Goal: Task Accomplishment & Management: Manage account settings

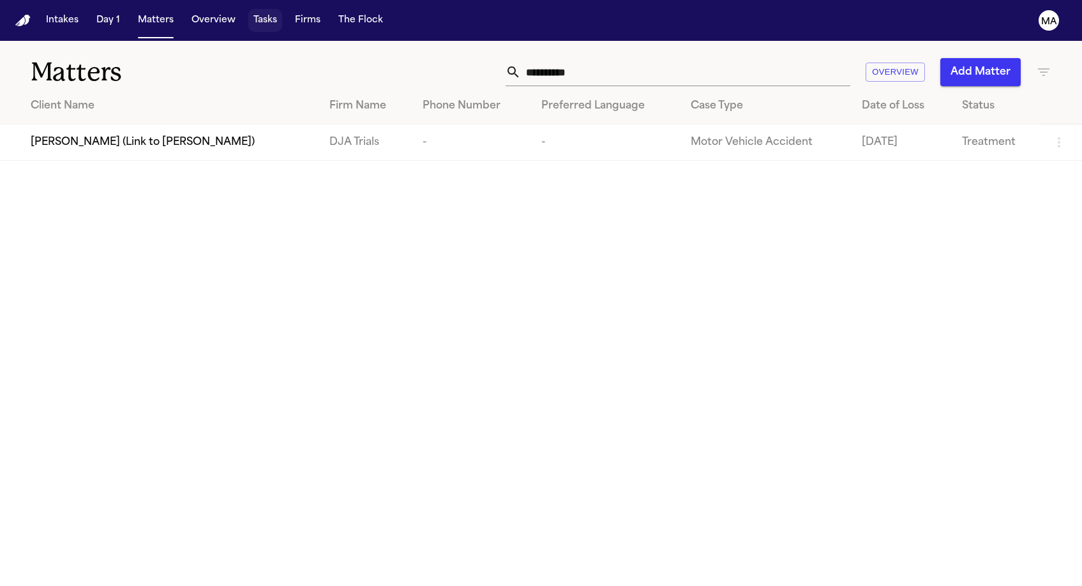
click at [248, 12] on button "Tasks" at bounding box center [265, 20] width 34 height 23
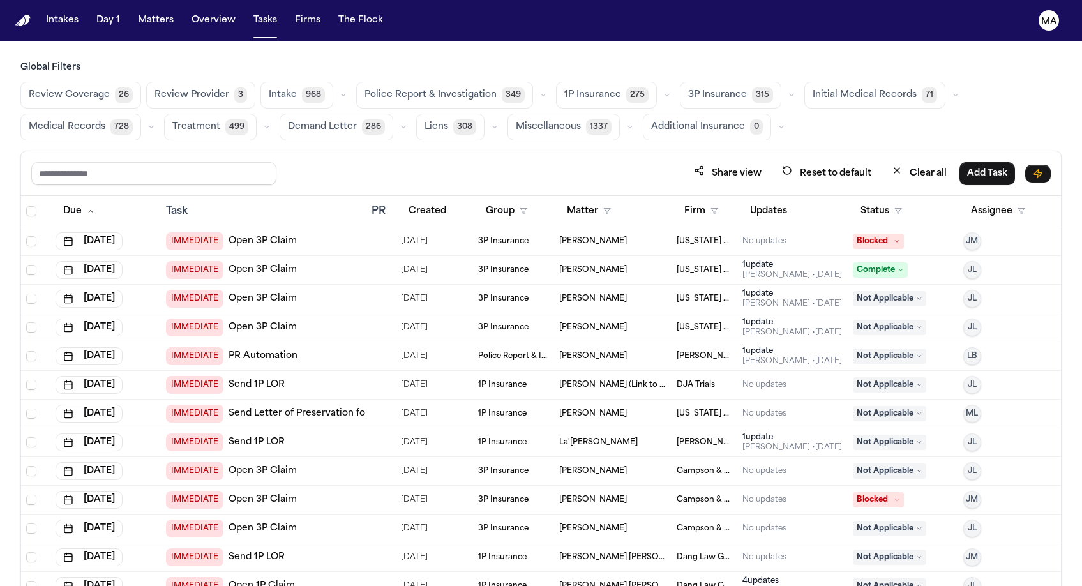
click at [220, 121] on span "Treatment" at bounding box center [196, 127] width 48 height 13
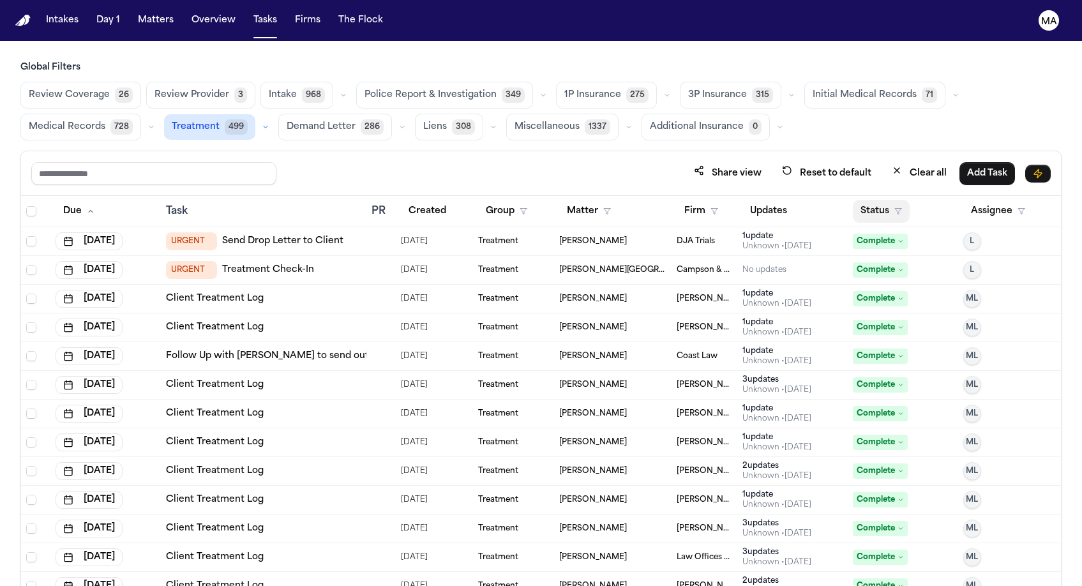
click at [866, 200] on button "Status" at bounding box center [881, 211] width 57 height 23
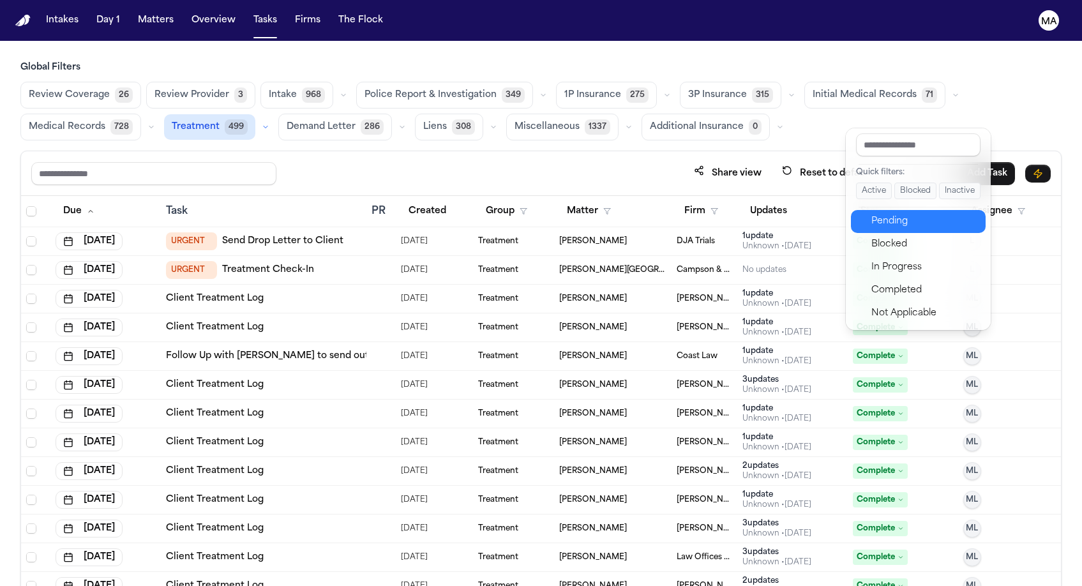
click at [885, 214] on div "Pending" at bounding box center [924, 221] width 107 height 15
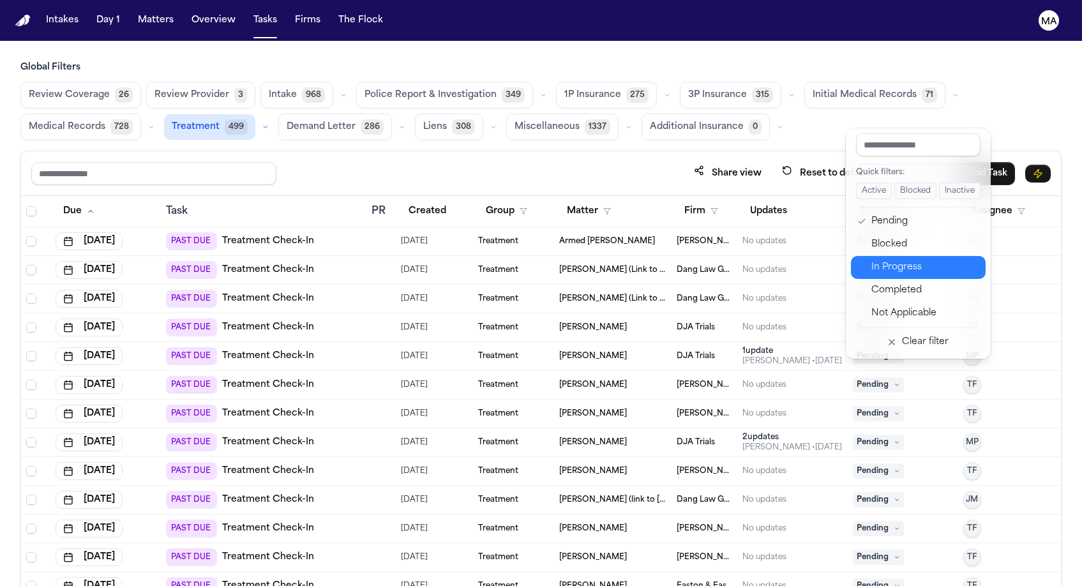
click at [879, 260] on div "In Progress" at bounding box center [924, 267] width 107 height 15
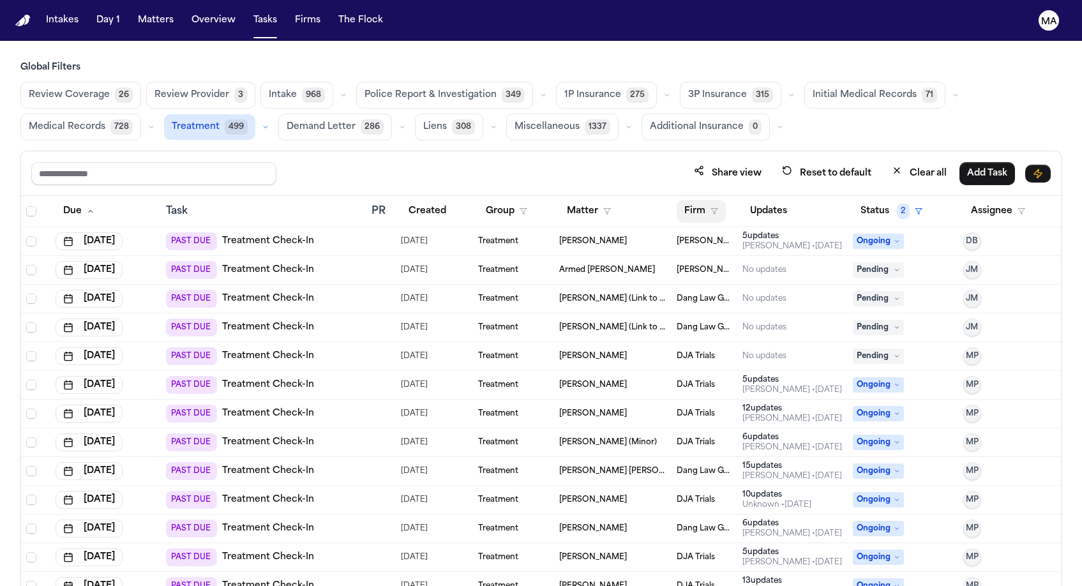
click at [690, 200] on button "Firm" at bounding box center [701, 211] width 49 height 23
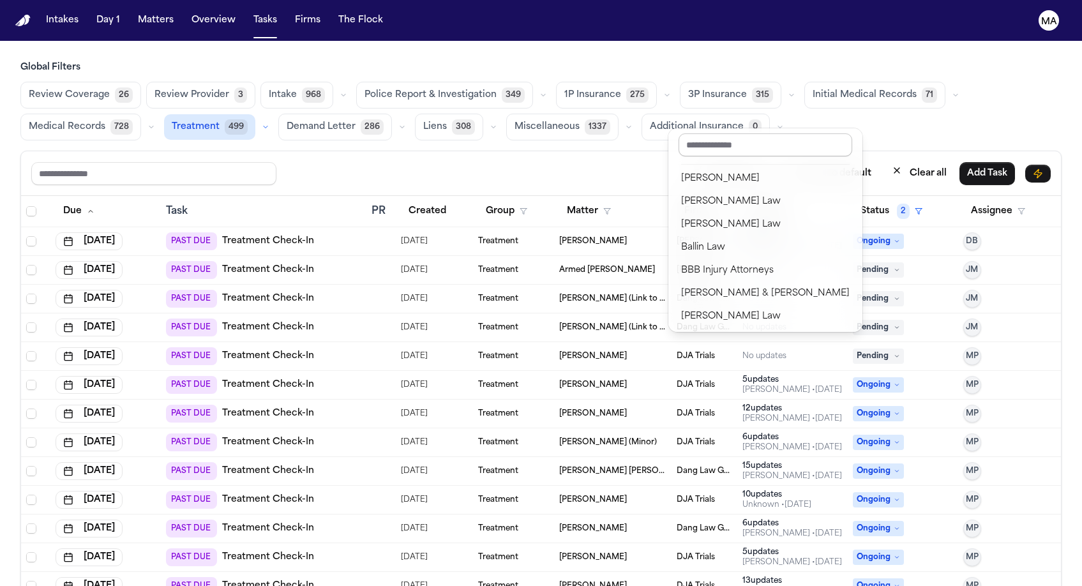
click at [688, 140] on input "text" at bounding box center [766, 144] width 174 height 23
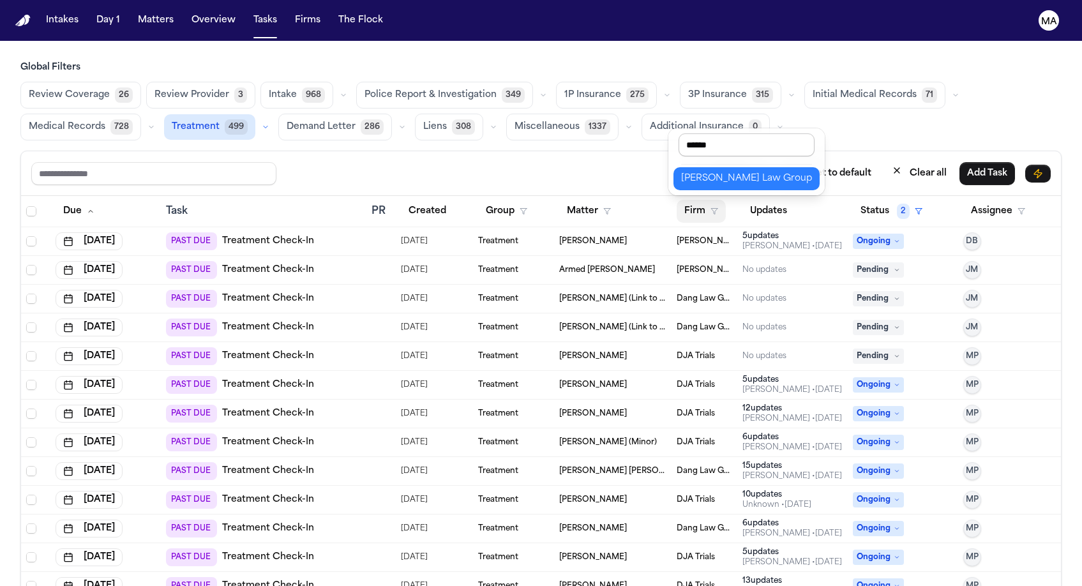
type input "*******"
drag, startPoint x: 729, startPoint y: 154, endPoint x: 780, endPoint y: 153, distance: 50.4
click at [780, 171] on div "[PERSON_NAME] Law Group" at bounding box center [746, 178] width 131 height 15
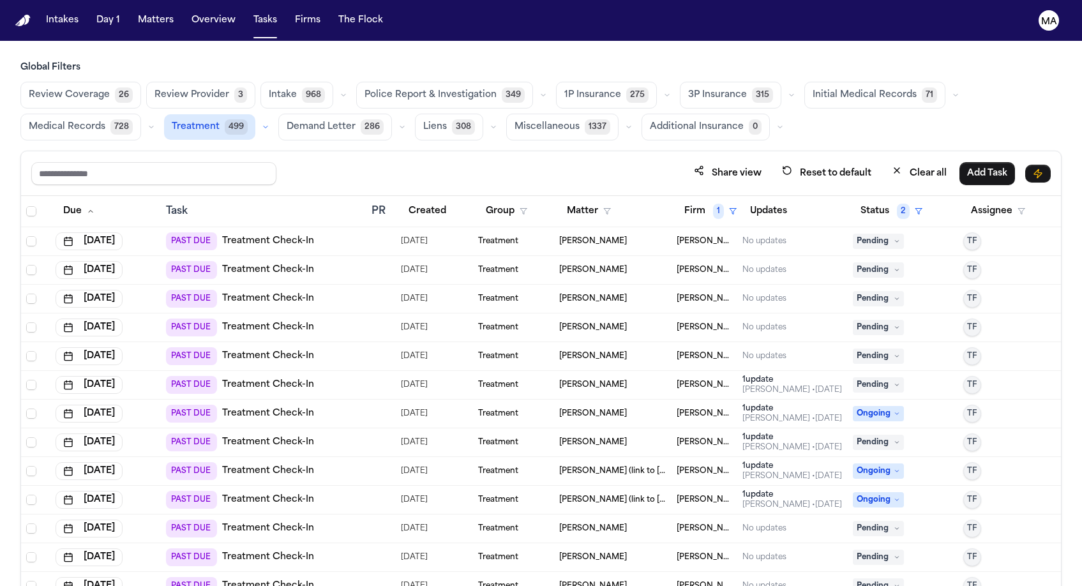
click at [285, 232] on div "PAST DUE Treatment Check-In" at bounding box center [263, 241] width 195 height 18
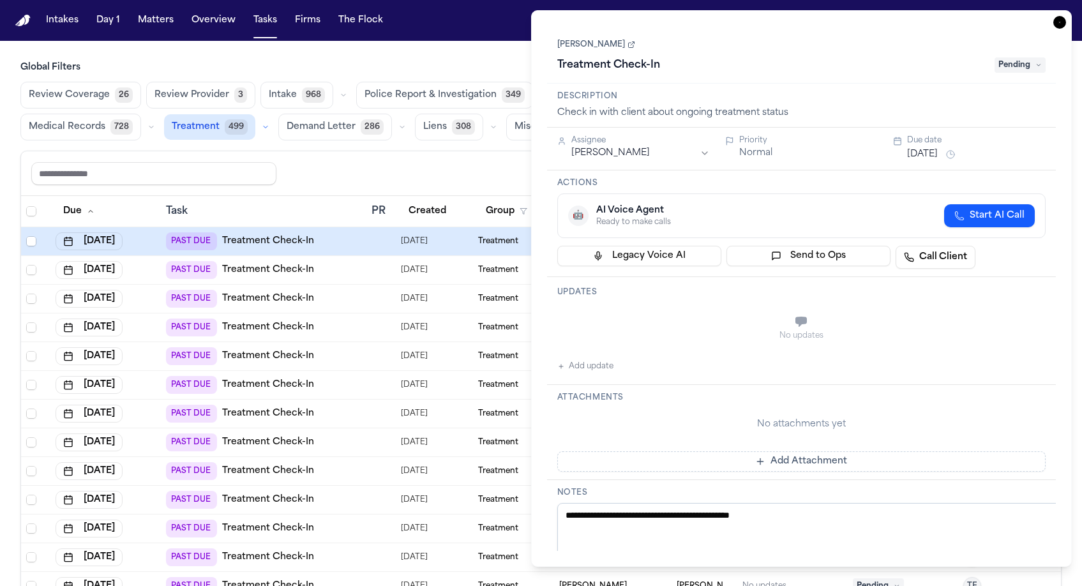
click at [1022, 57] on span "Pending" at bounding box center [1020, 64] width 51 height 15
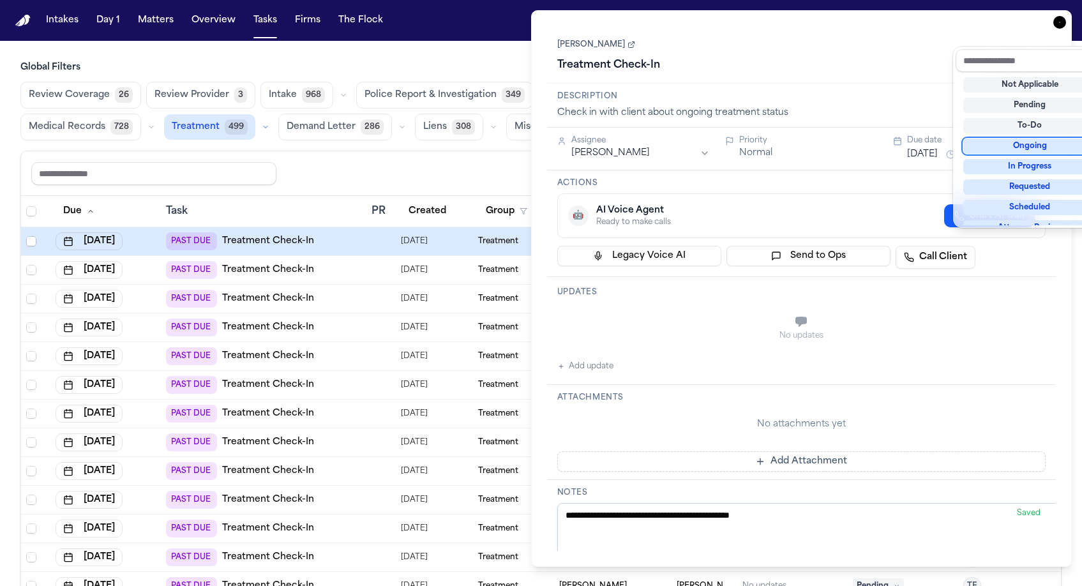
click at [1024, 139] on div "Ongoing" at bounding box center [1029, 146] width 133 height 15
click at [813, 55] on div "Treatment Check-In Ongoing" at bounding box center [801, 65] width 489 height 20
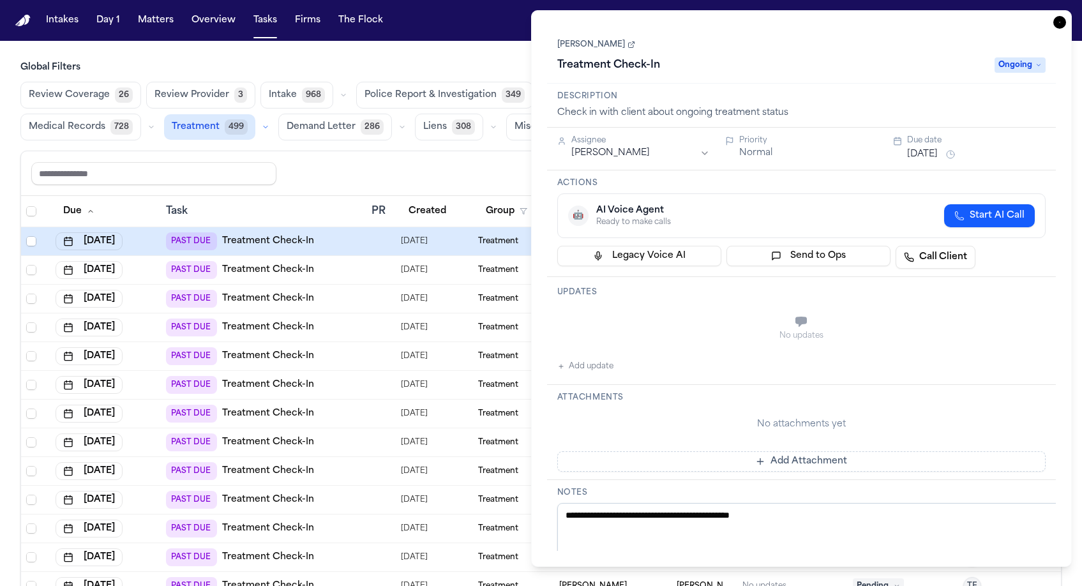
click at [916, 148] on button "[DATE]" at bounding box center [922, 154] width 31 height 13
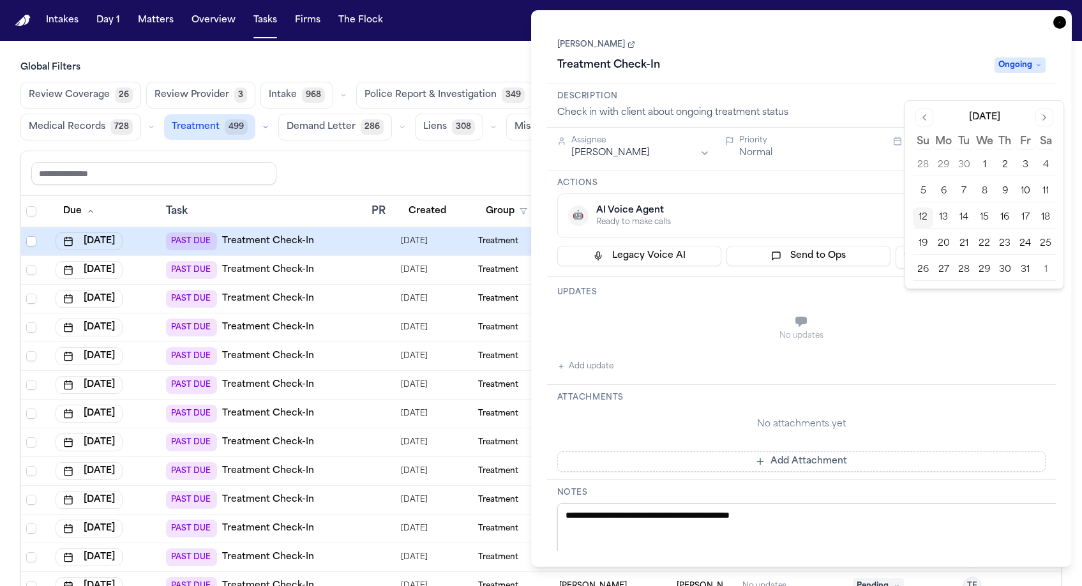
click at [974, 234] on button "22" at bounding box center [984, 244] width 20 height 20
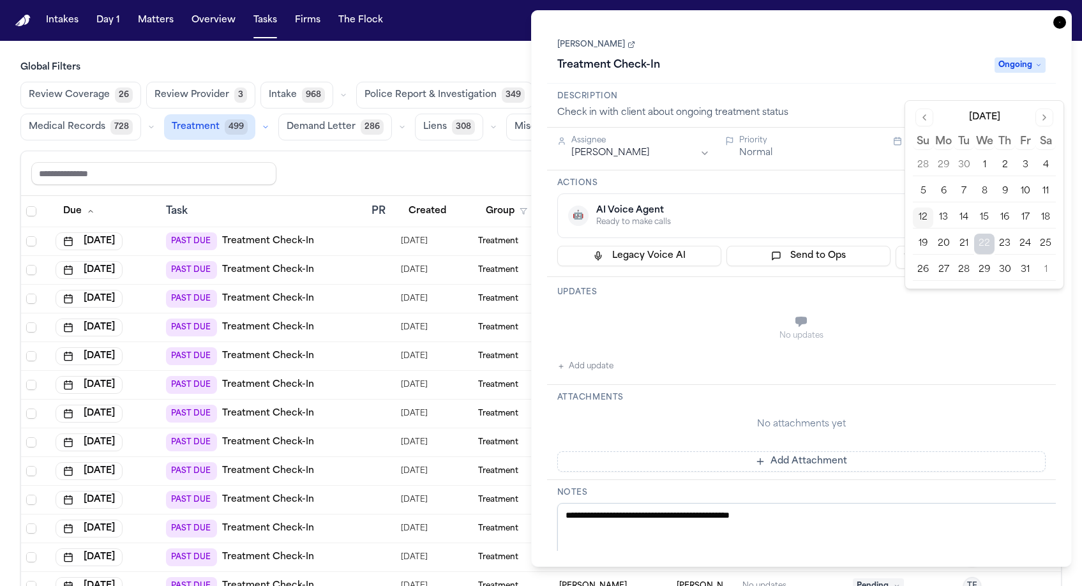
click at [711, 503] on textarea "**********" at bounding box center [812, 541] width 510 height 77
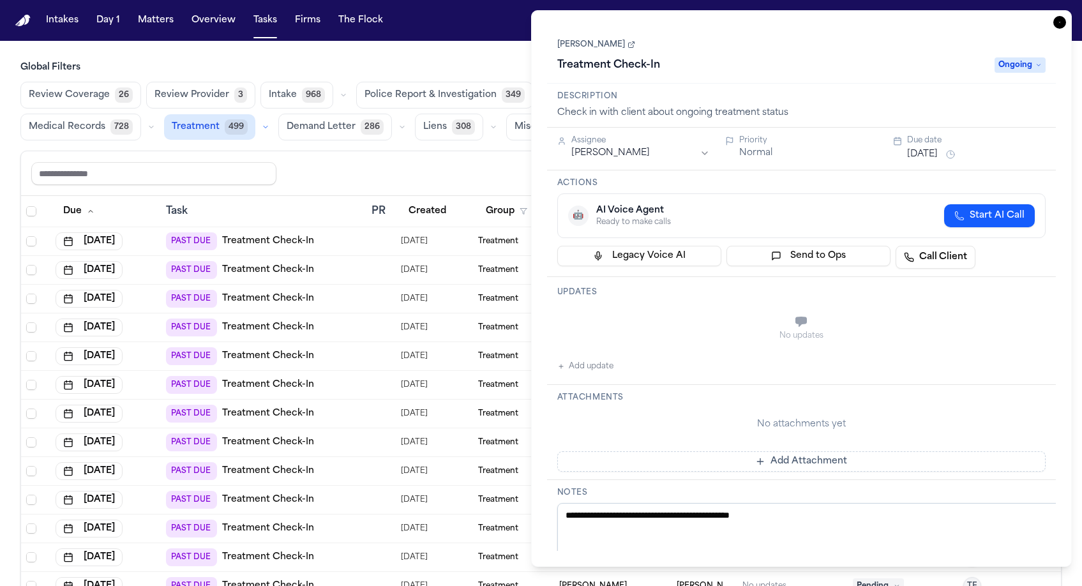
drag, startPoint x: 580, startPoint y: 230, endPoint x: 608, endPoint y: 226, distance: 27.7
click at [581, 359] on button "Add update" at bounding box center [585, 366] width 56 height 15
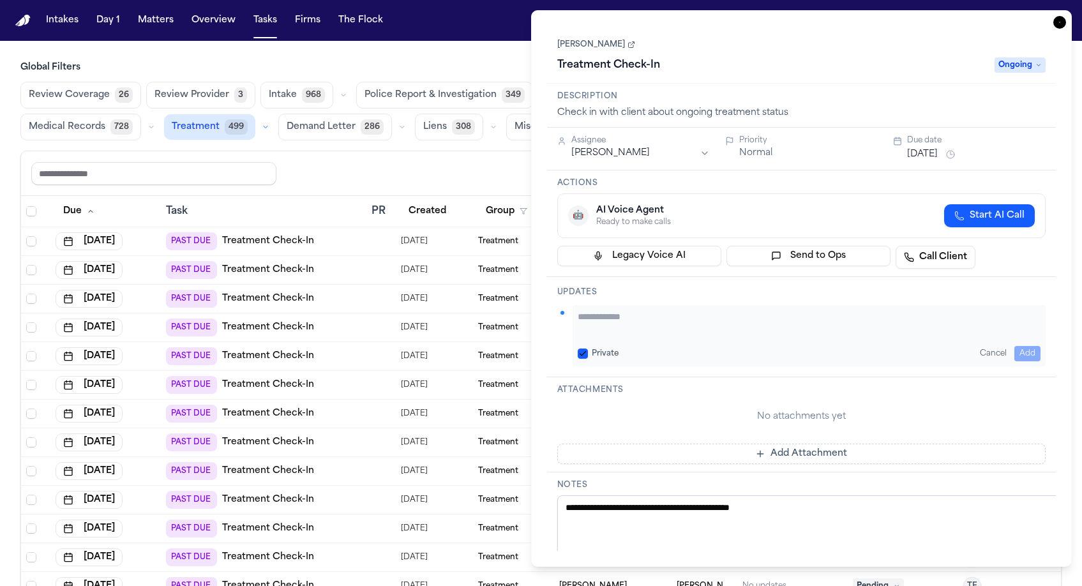
click at [630, 310] on textarea "Add your update" at bounding box center [810, 323] width 464 height 26
paste textarea "**********"
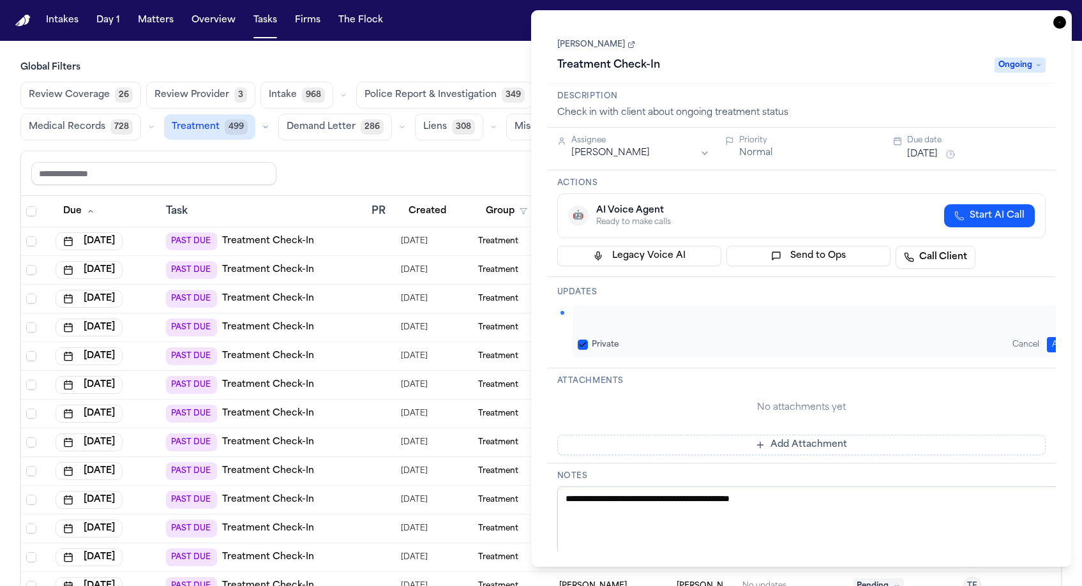
type textarea "**********"
click at [1047, 337] on button "Add" at bounding box center [1060, 344] width 26 height 15
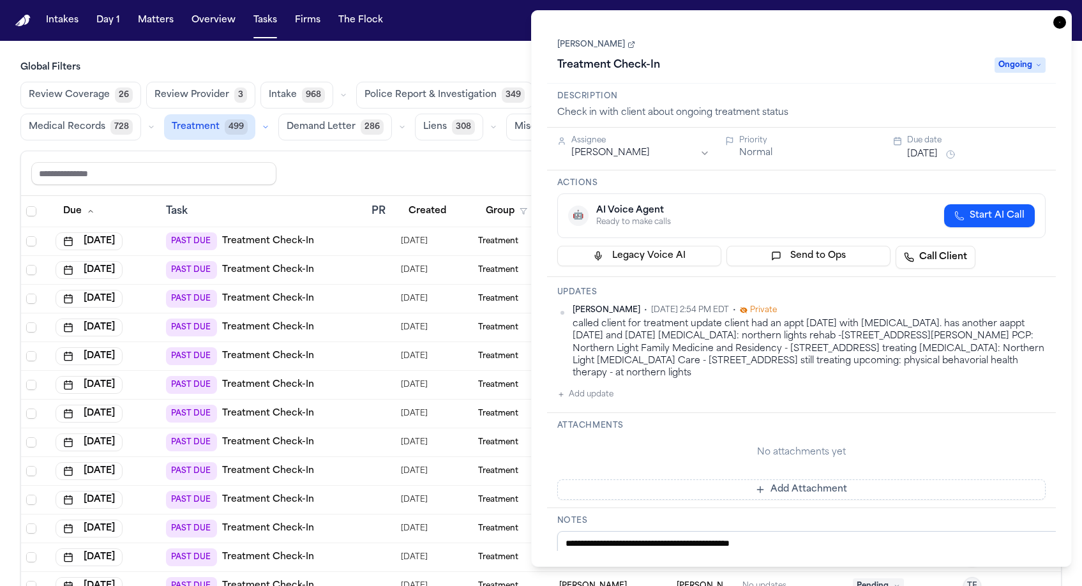
click at [845, 91] on h3 "Description" at bounding box center [801, 96] width 489 height 10
click at [1066, 16] on icon "button" at bounding box center [1059, 22] width 13 height 13
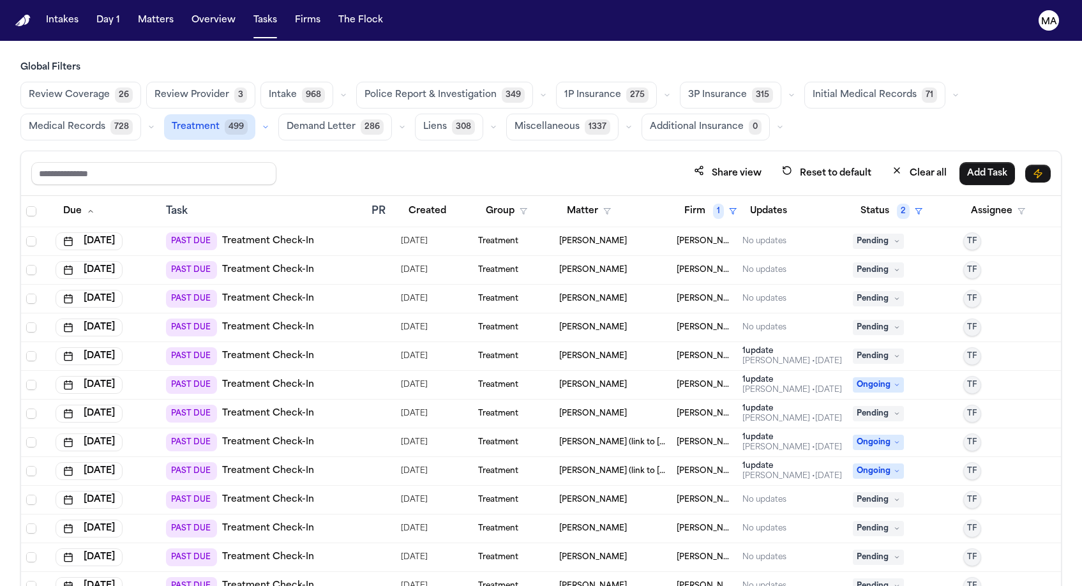
click at [316, 227] on td "PAST DUE Treatment Check-In" at bounding box center [264, 241] width 206 height 29
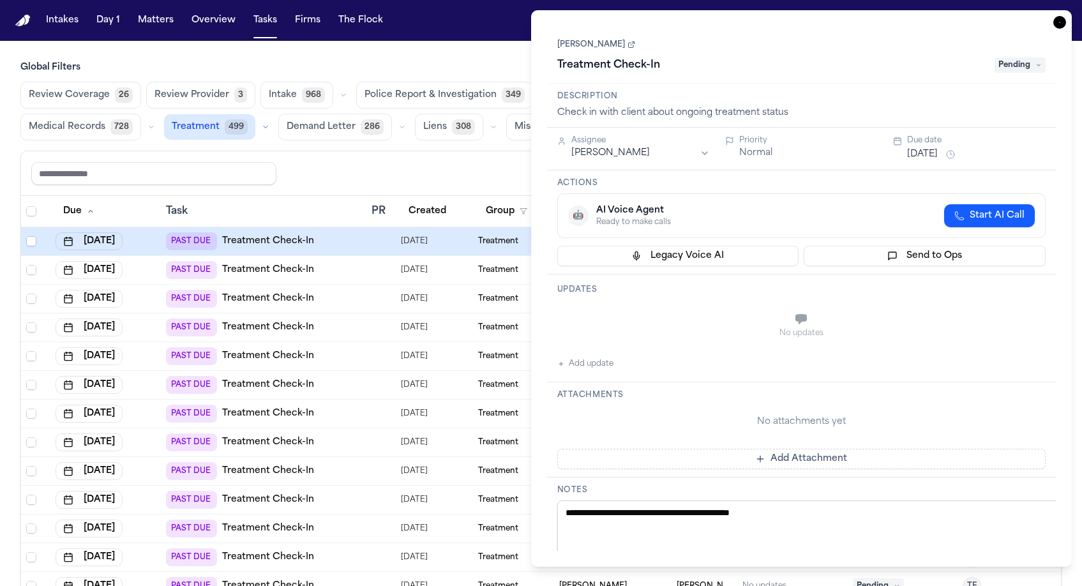
click at [1026, 57] on span "Pending" at bounding box center [1020, 64] width 51 height 15
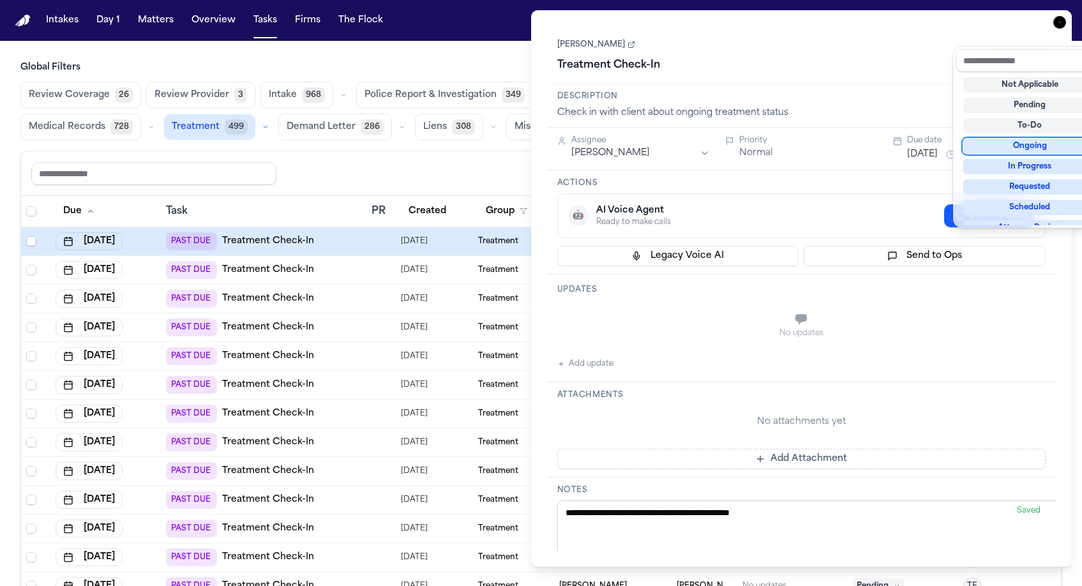
click at [1022, 139] on div "Ongoing" at bounding box center [1029, 146] width 133 height 15
click at [833, 55] on div "Treatment Check-In Ongoing" at bounding box center [801, 65] width 489 height 20
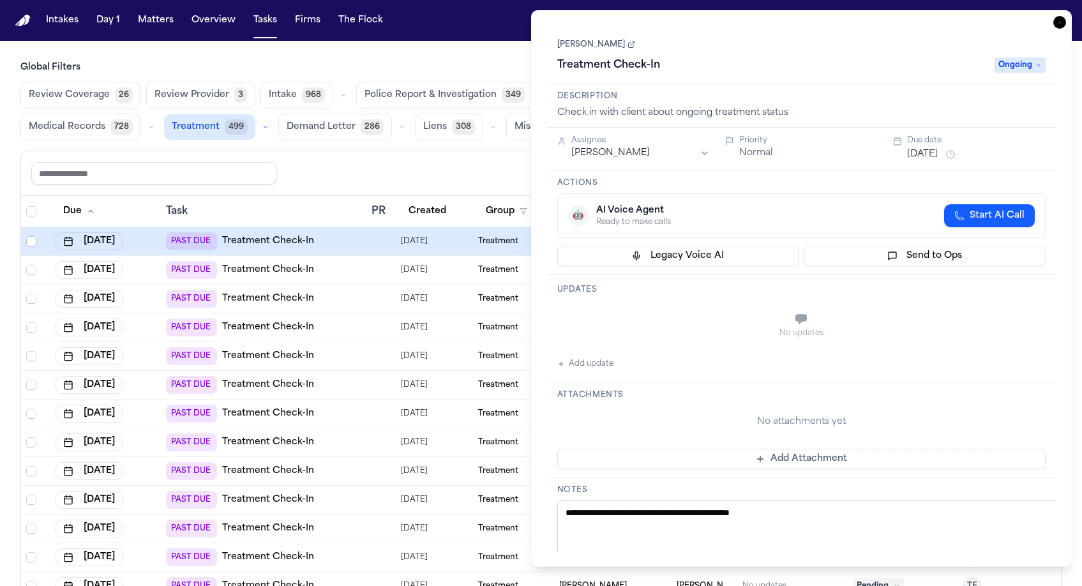
click at [910, 128] on div "Assignee Thea Feeney Priority Normal Due date Aug 20, 2025" at bounding box center [801, 149] width 509 height 43
click at [916, 148] on button "[DATE]" at bounding box center [922, 154] width 31 height 13
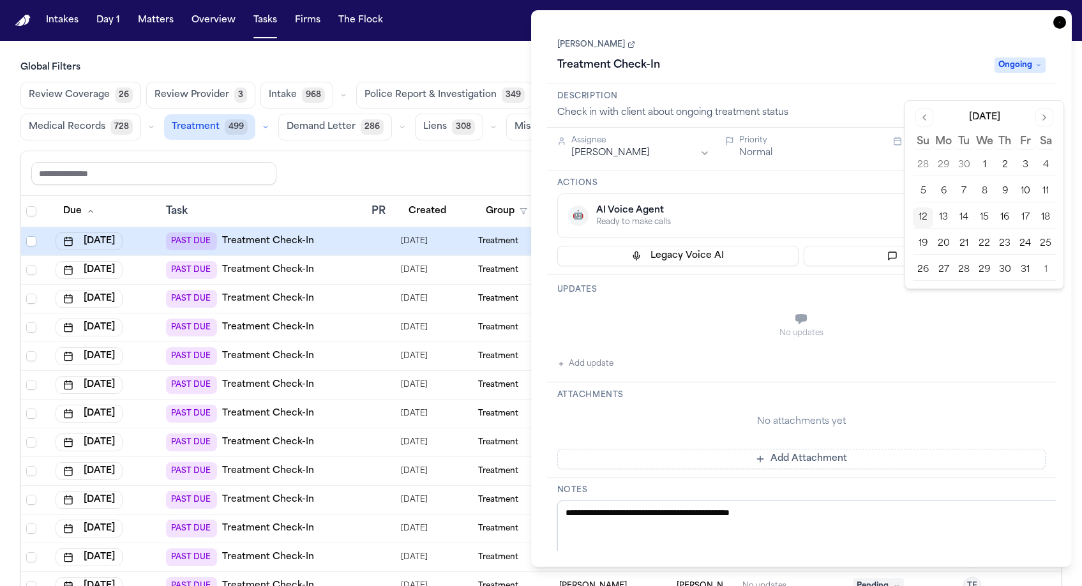
click at [974, 234] on button "22" at bounding box center [984, 244] width 20 height 20
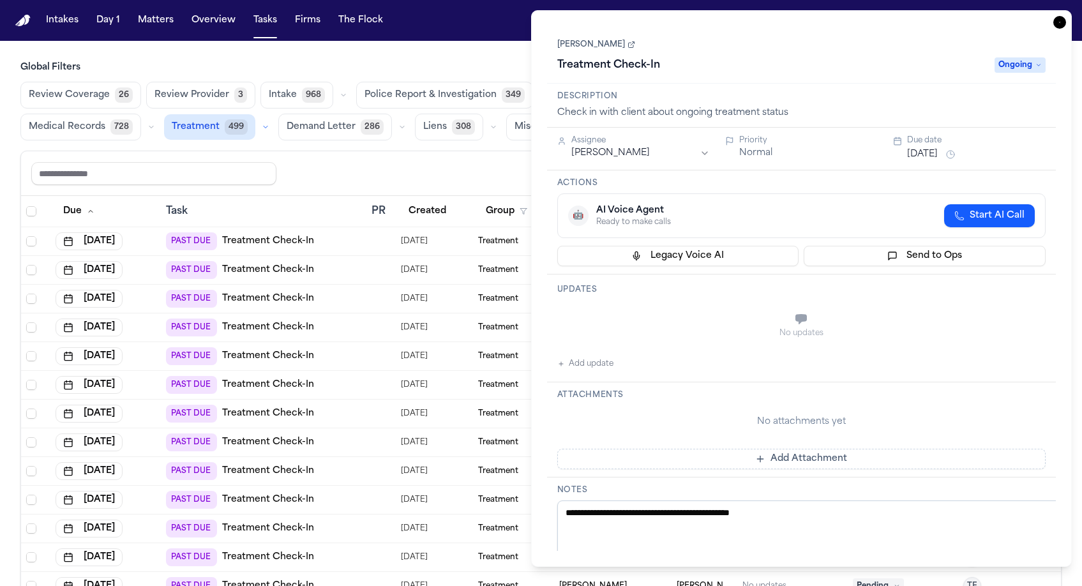
click at [664, 328] on div "No updates" at bounding box center [801, 333] width 489 height 10
click at [575, 356] on button "Add update" at bounding box center [585, 363] width 56 height 15
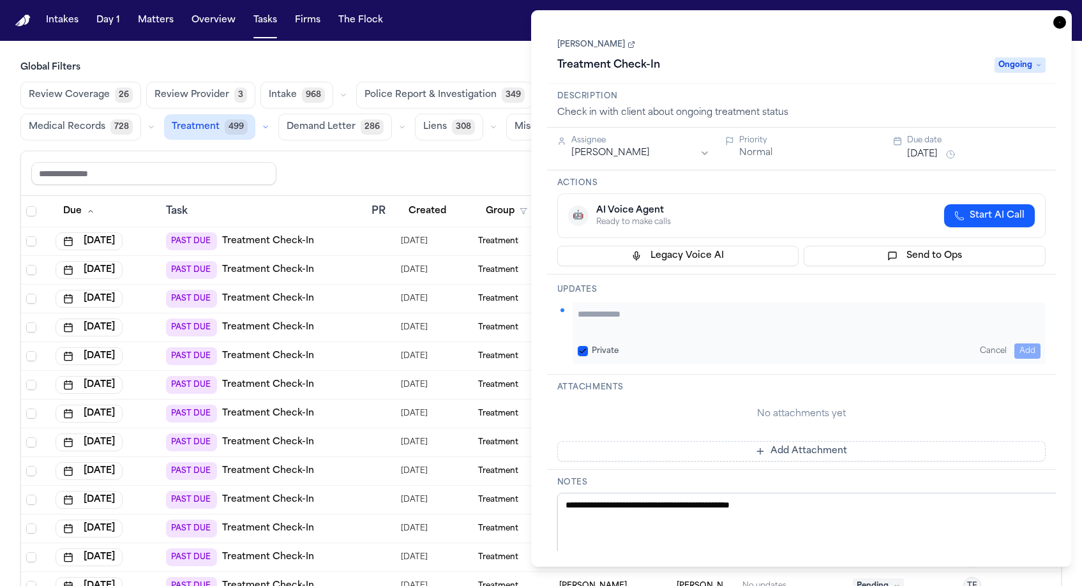
click at [628, 308] on textarea "Add your update" at bounding box center [810, 321] width 464 height 26
paste textarea "**********"
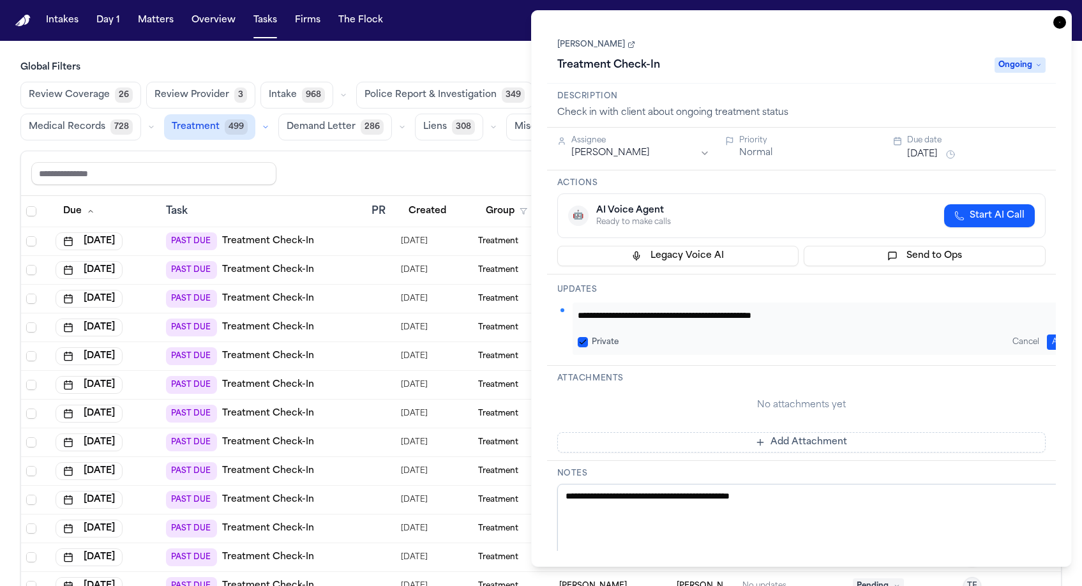
type textarea "**********"
click at [1055, 335] on button "Add" at bounding box center [1060, 342] width 26 height 15
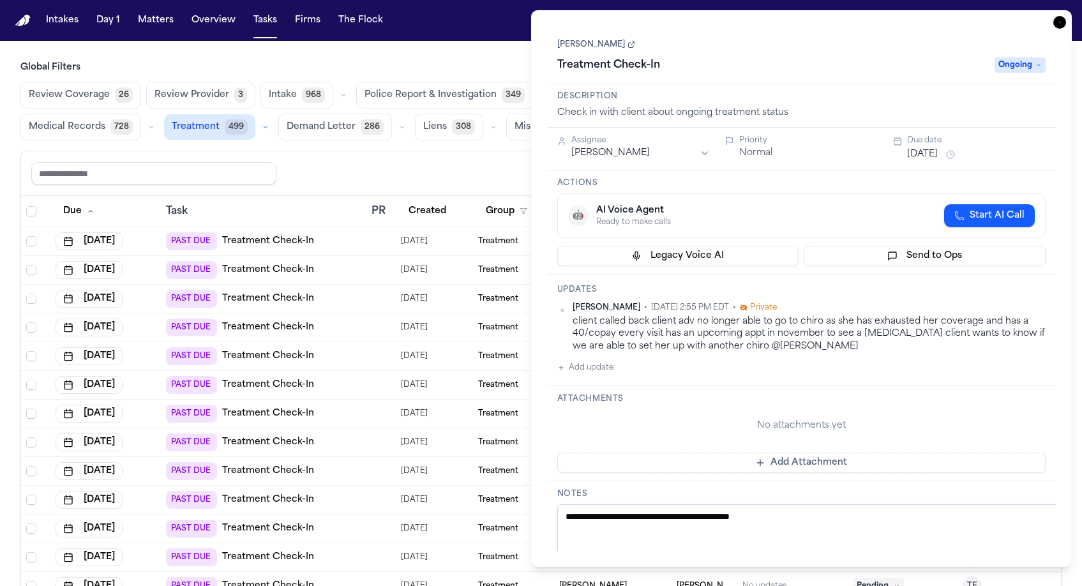
click at [885, 36] on div "Krystal Tenney Treatment Check-In Ongoing" at bounding box center [801, 55] width 489 height 39
click at [1066, 16] on icon "button" at bounding box center [1059, 22] width 13 height 13
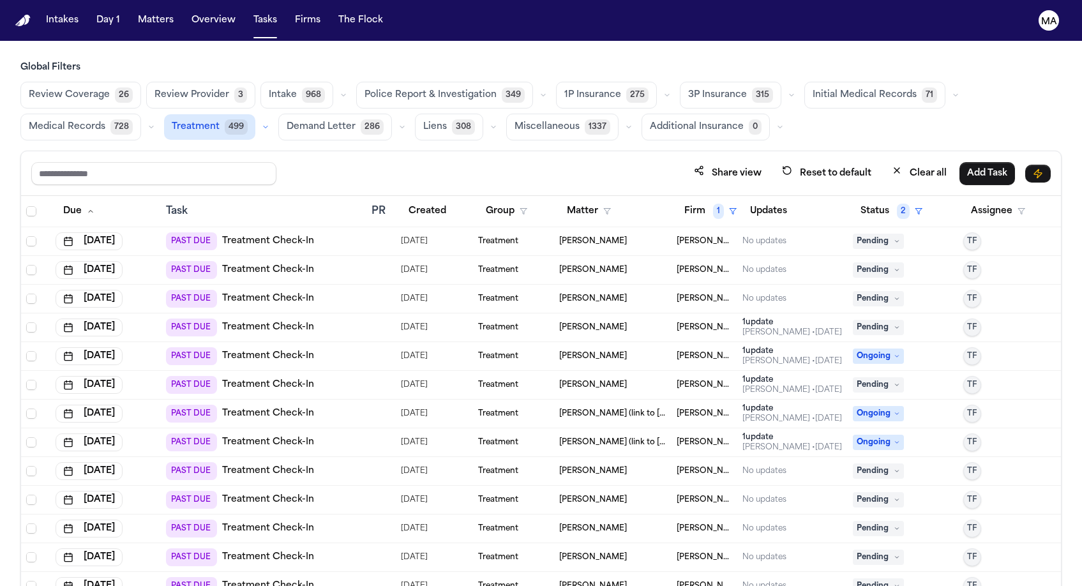
click at [317, 232] on div "PAST DUE Treatment Check-In" at bounding box center [263, 241] width 195 height 18
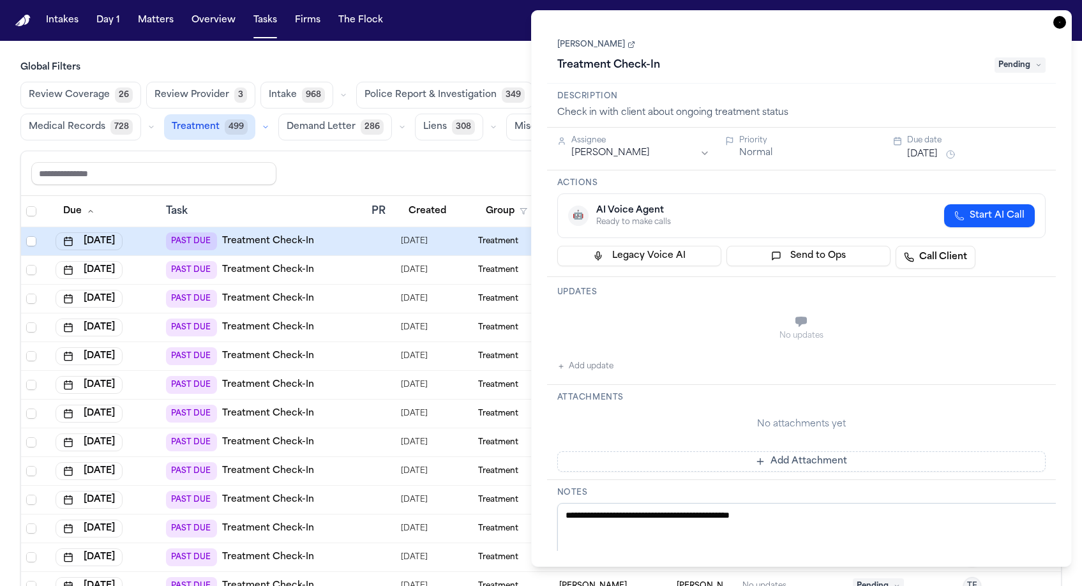
click at [1029, 57] on span "Pending" at bounding box center [1020, 64] width 51 height 15
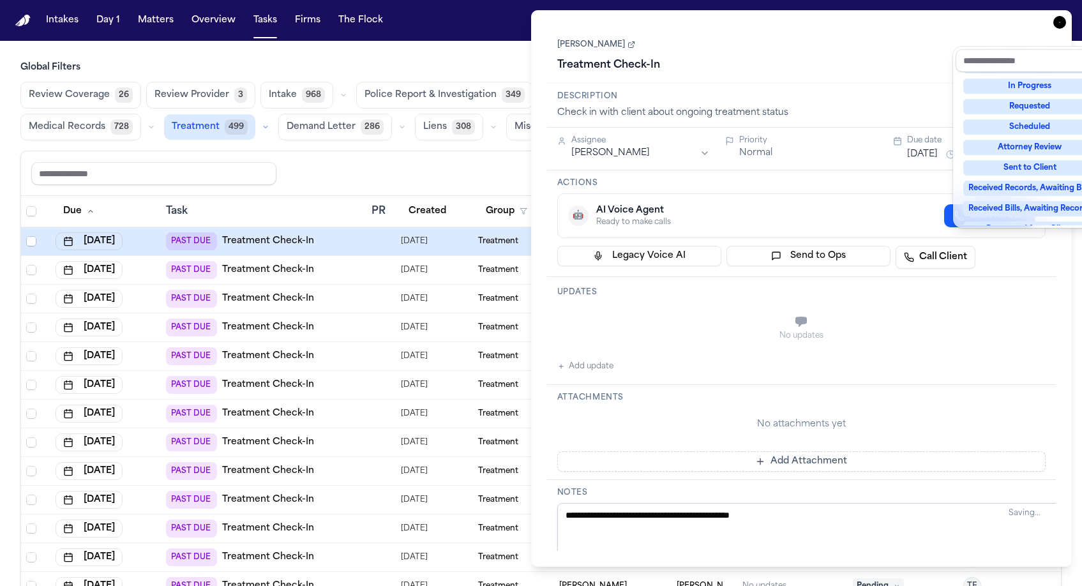
click at [1039, 283] on div "Complete" at bounding box center [1029, 290] width 133 height 15
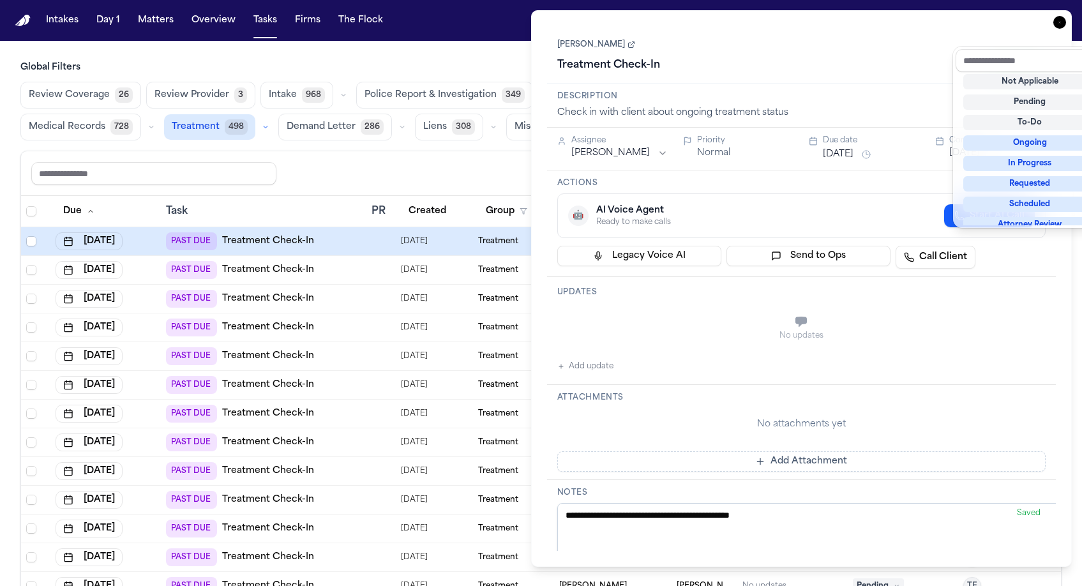
click at [603, 223] on div "**********" at bounding box center [801, 288] width 509 height 525
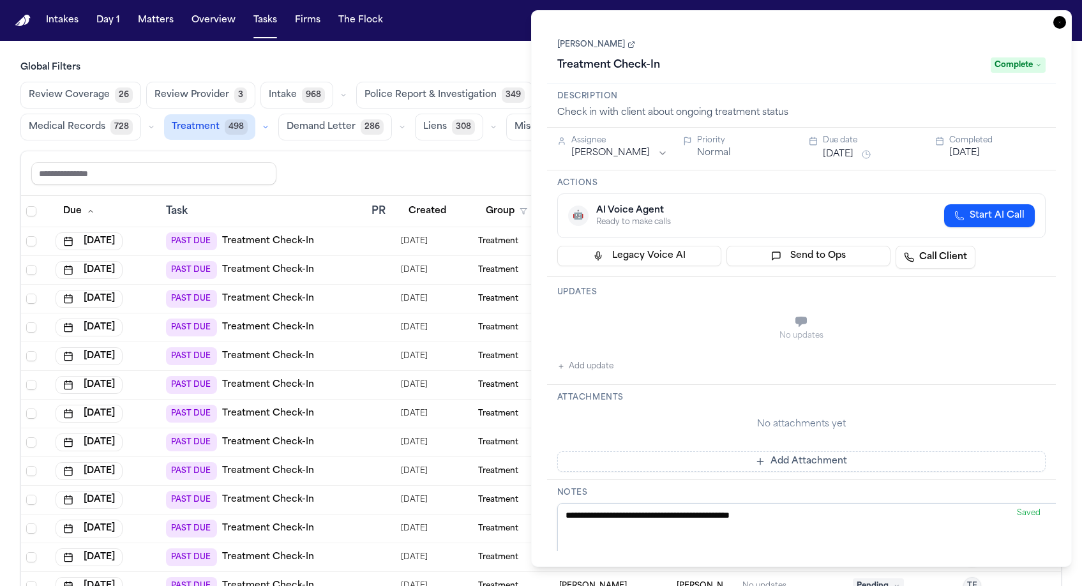
click at [563, 359] on button "Add update" at bounding box center [585, 366] width 56 height 15
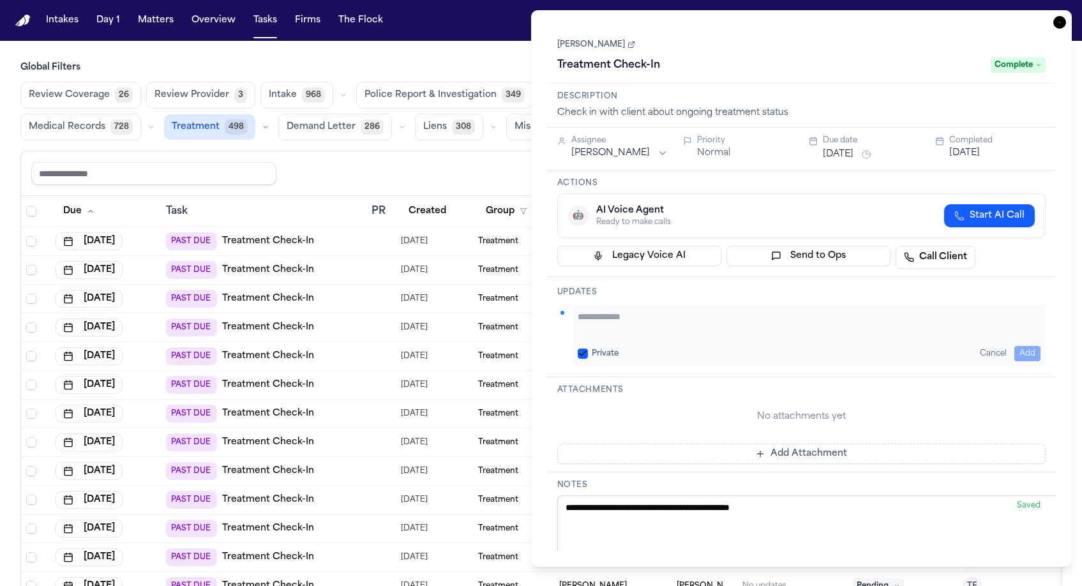
click at [642, 310] on textarea "Add your update" at bounding box center [810, 323] width 464 height 26
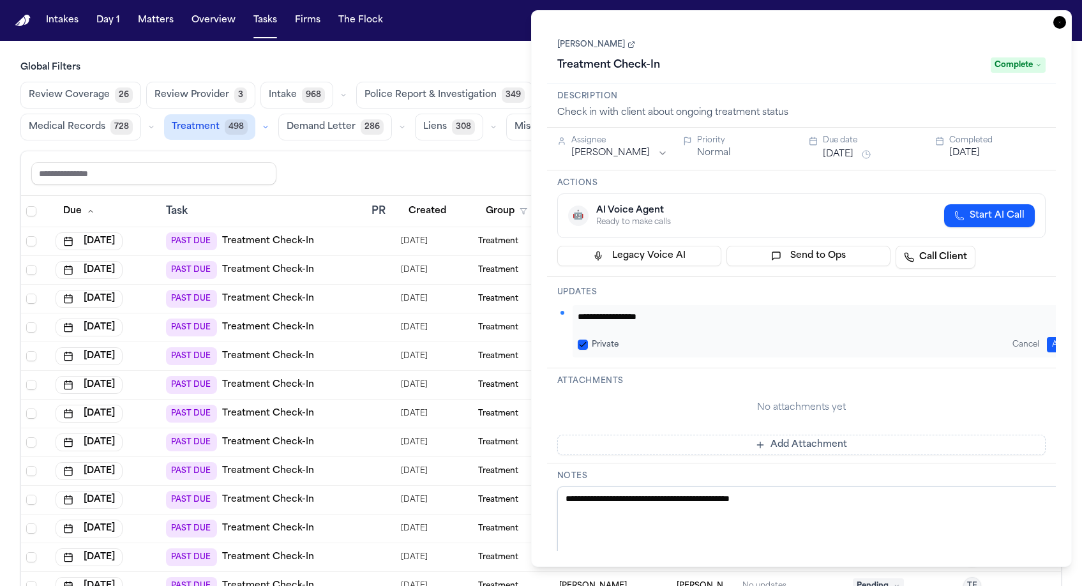
type textarea "**********"
click at [1050, 337] on button "Add" at bounding box center [1060, 344] width 26 height 15
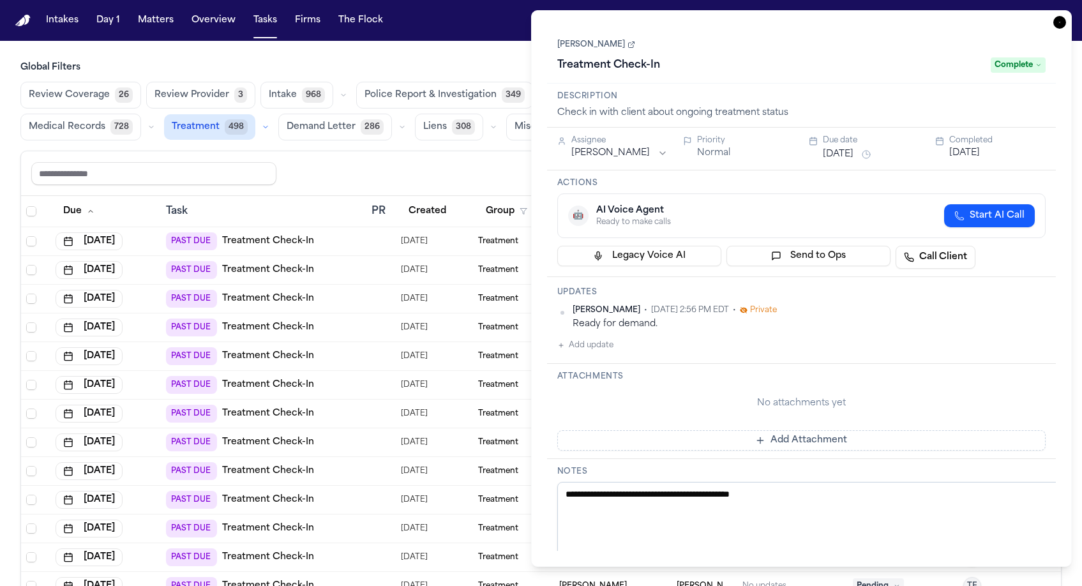
click at [577, 40] on link "[PERSON_NAME]" at bounding box center [596, 45] width 78 height 10
click at [1066, 16] on icon "button" at bounding box center [1059, 22] width 13 height 13
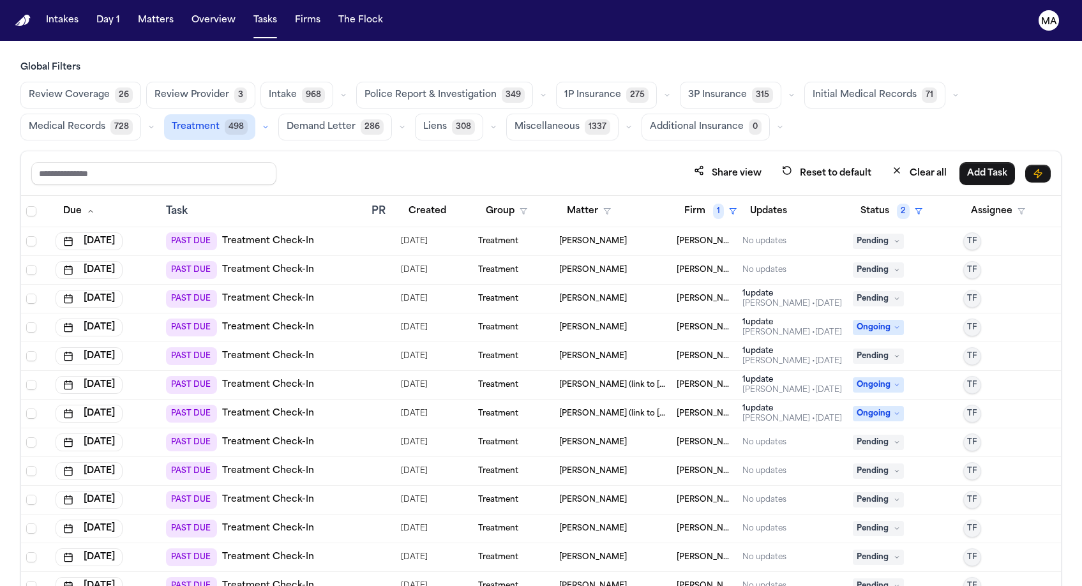
click at [871, 234] on span "Pending" at bounding box center [878, 241] width 51 height 15
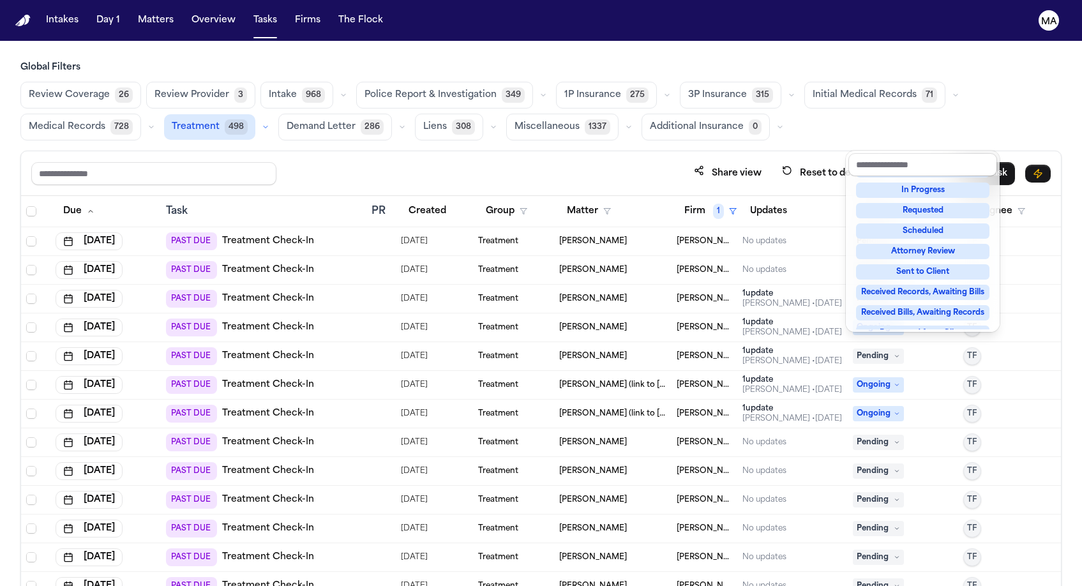
click at [909, 387] on div "Complete" at bounding box center [922, 394] width 133 height 15
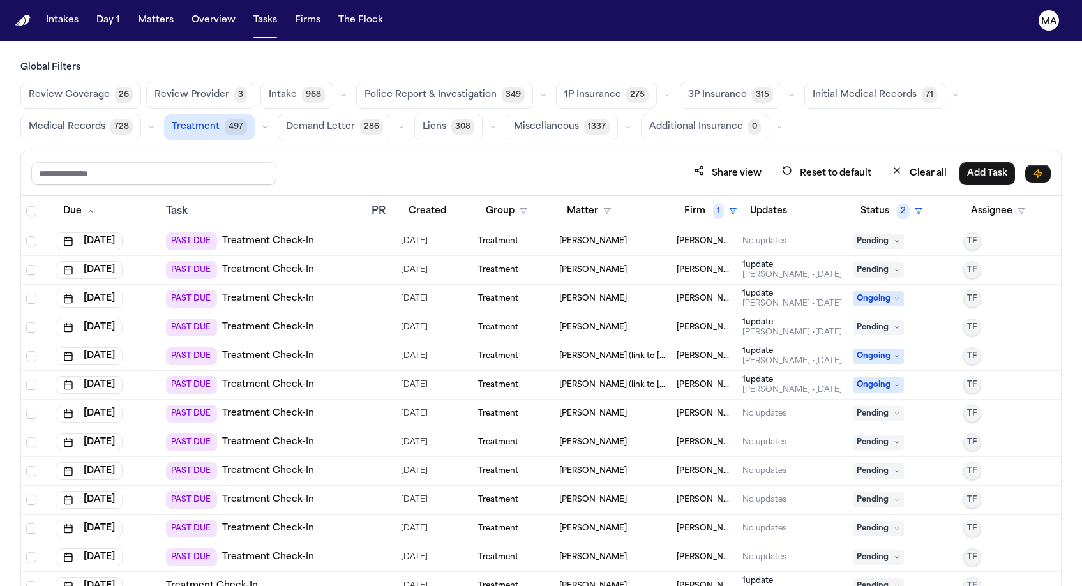
click at [880, 234] on span "Pending" at bounding box center [878, 241] width 51 height 15
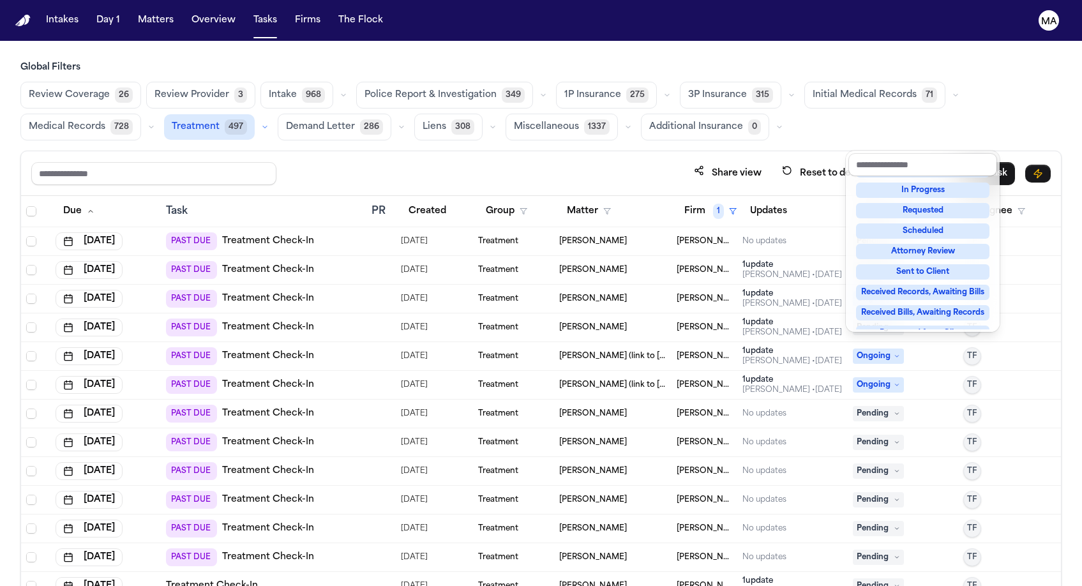
click at [909, 387] on div "Complete" at bounding box center [922, 394] width 133 height 15
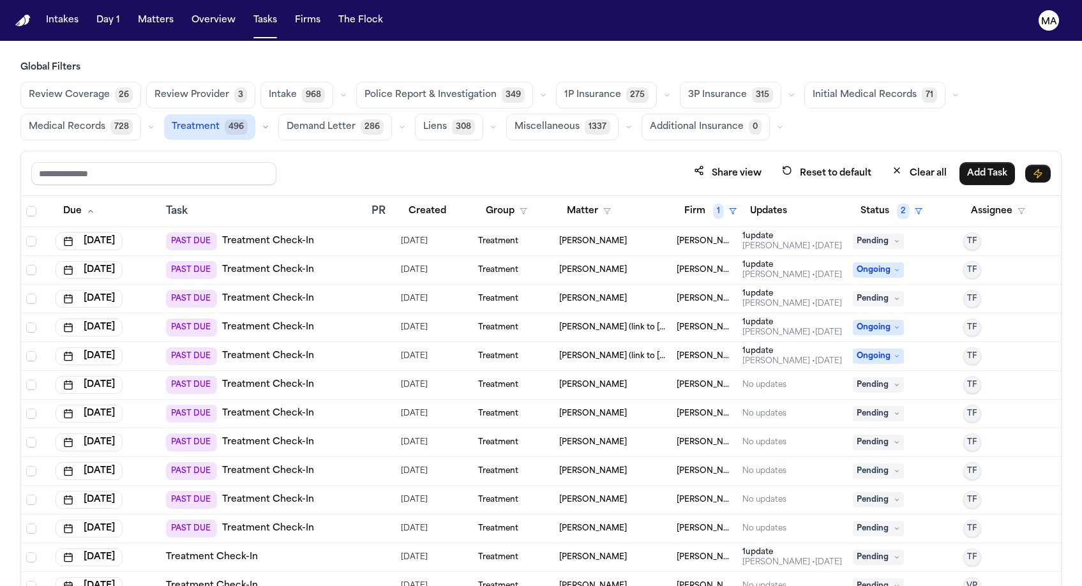
click at [465, 84] on div "Global Filters Review Coverage 26 Review Provider 3 Intake 968 Police Report & …" at bounding box center [540, 351] width 1041 height 581
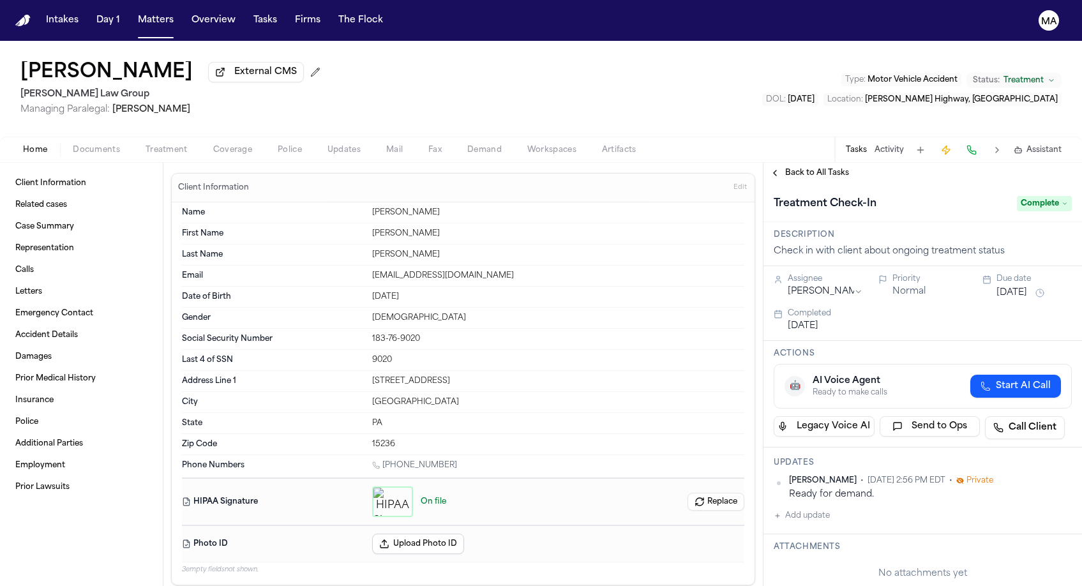
click at [1044, 75] on span "Treatment" at bounding box center [1024, 80] width 40 height 10
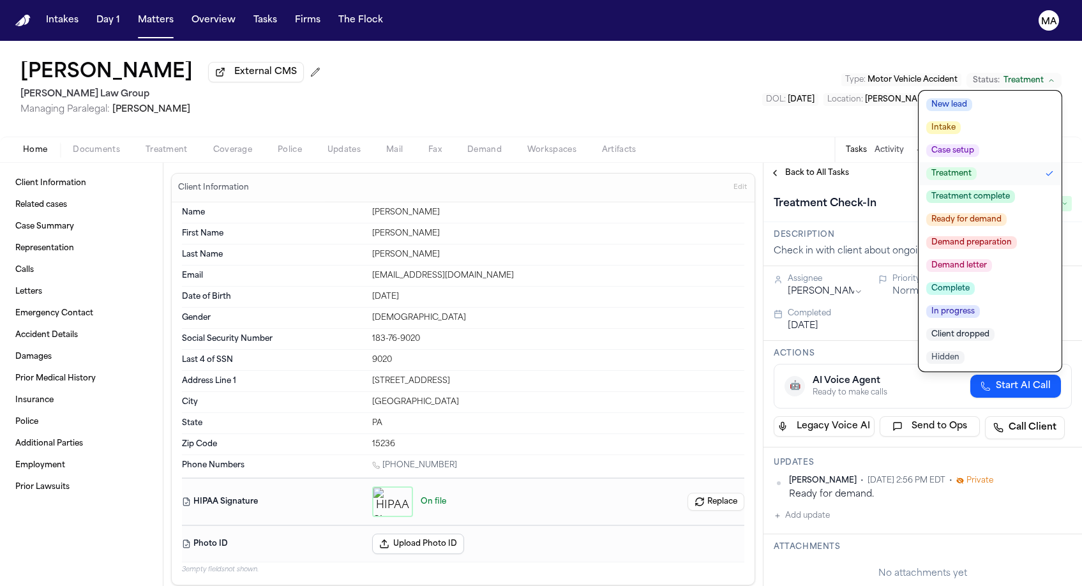
click at [1015, 190] on span "Treatment complete" at bounding box center [970, 196] width 89 height 13
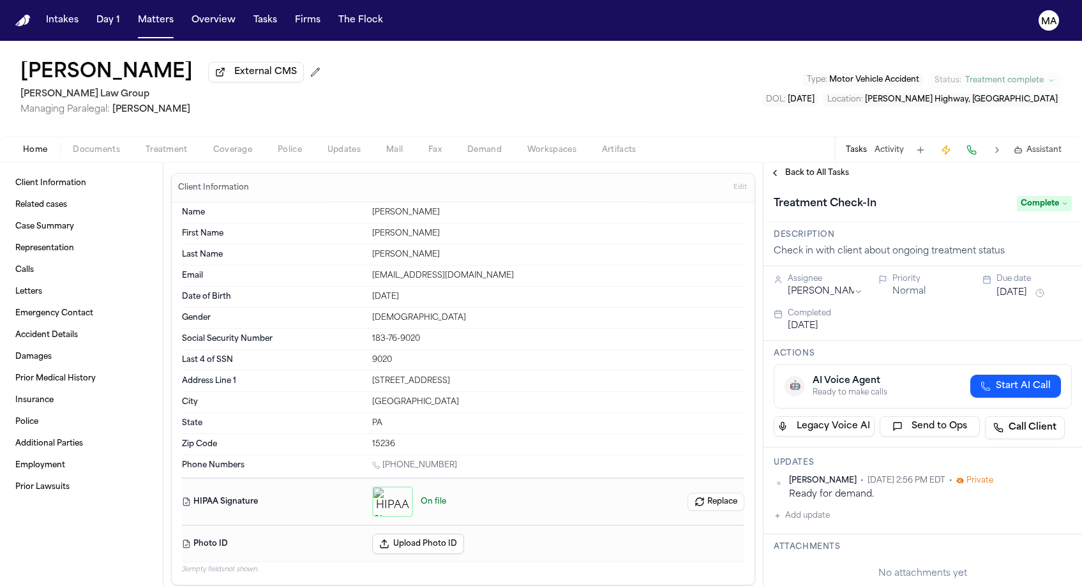
click at [640, 41] on div "[PERSON_NAME] External CMS [PERSON_NAME] Law Group Managing Paralegal: [PERSON_…" at bounding box center [541, 89] width 1082 height 96
